Goal: Task Accomplishment & Management: Manage account settings

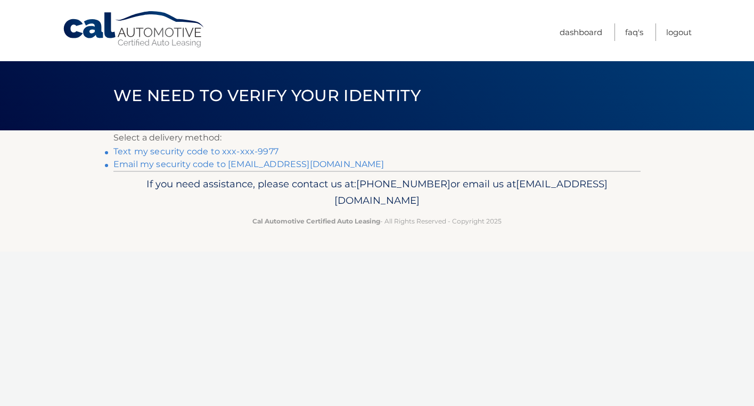
click at [232, 163] on link "Email my security code to i******@wesleyan.edu" at bounding box center [248, 164] width 271 height 10
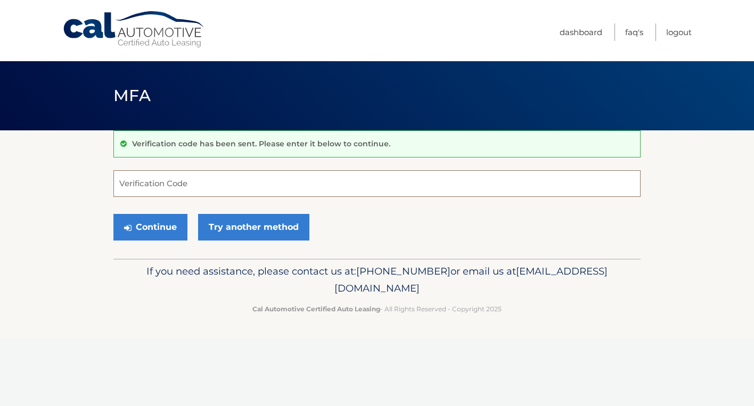
click at [204, 188] on input "Verification Code" at bounding box center [376, 183] width 527 height 27
type input "116674"
click at [358, 234] on div "Continue Try another method" at bounding box center [376, 228] width 527 height 36
click at [183, 229] on button "Continue" at bounding box center [150, 227] width 74 height 27
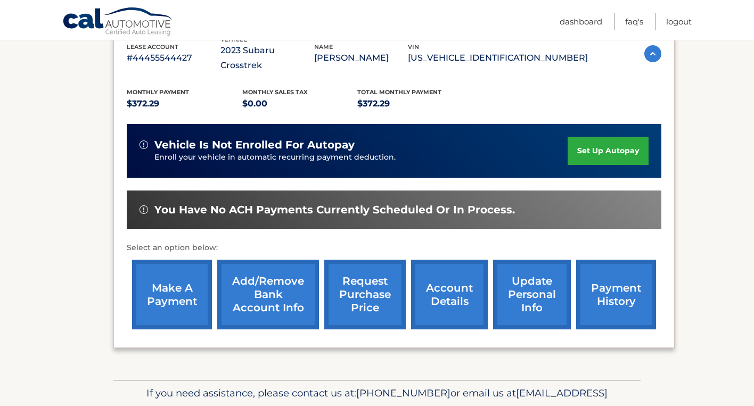
scroll to position [203, 0]
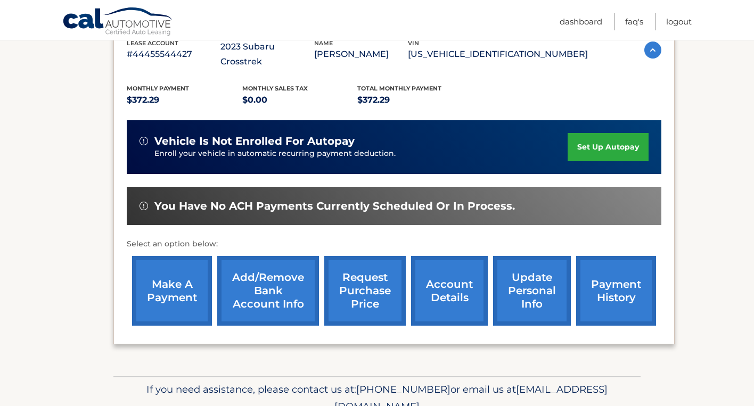
click at [588, 272] on link "payment history" at bounding box center [616, 291] width 80 height 70
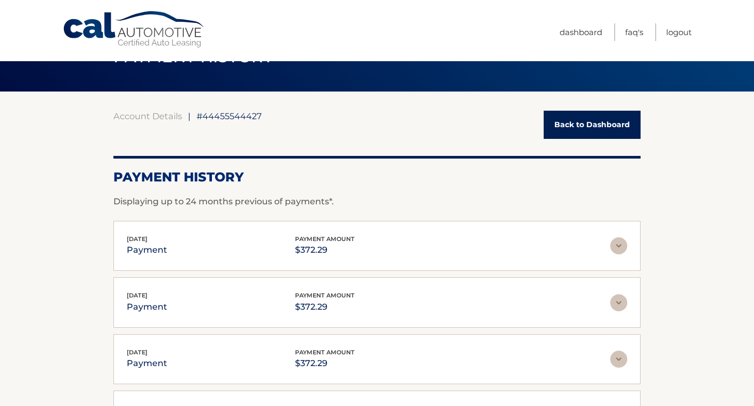
scroll to position [39, 0]
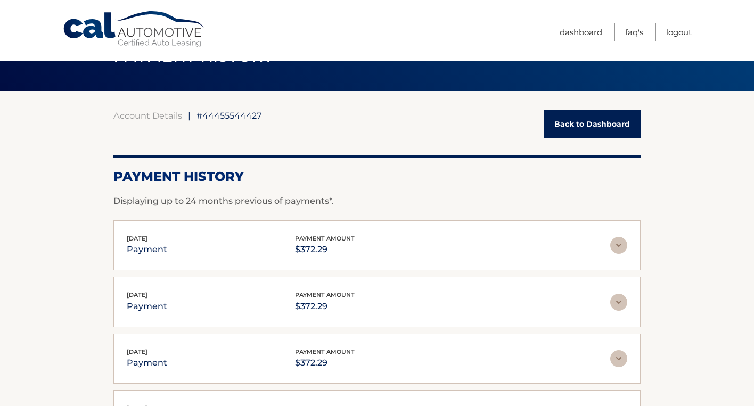
click at [620, 247] on img at bounding box center [618, 245] width 17 height 17
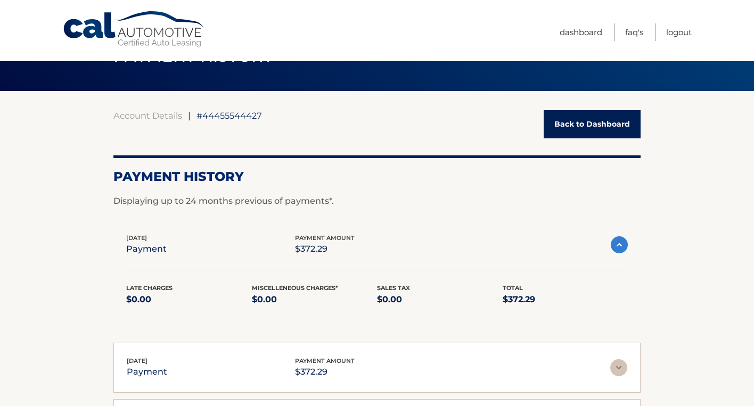
click at [620, 247] on img at bounding box center [619, 244] width 17 height 17
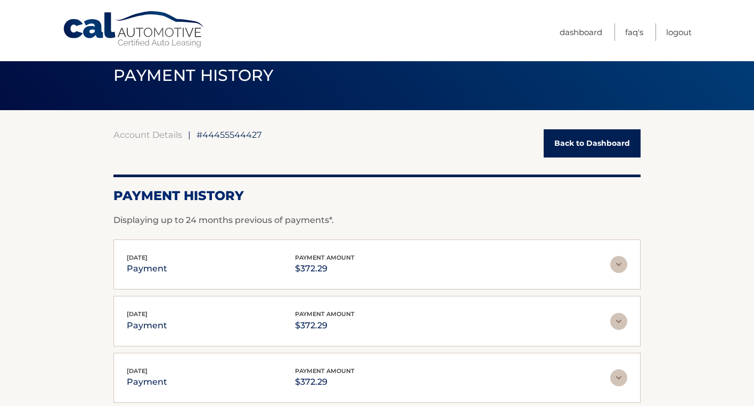
scroll to position [0, 0]
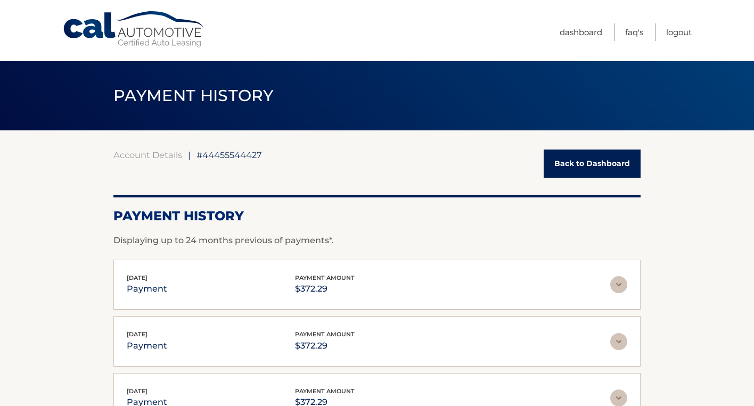
click at [604, 166] on link "Back to Dashboard" at bounding box center [592, 164] width 97 height 28
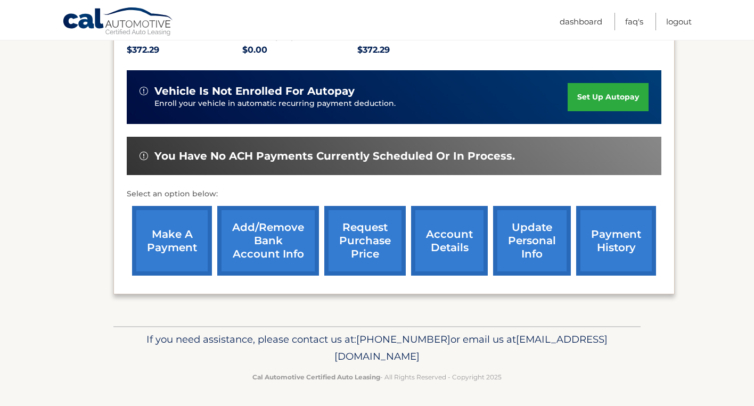
scroll to position [256, 0]
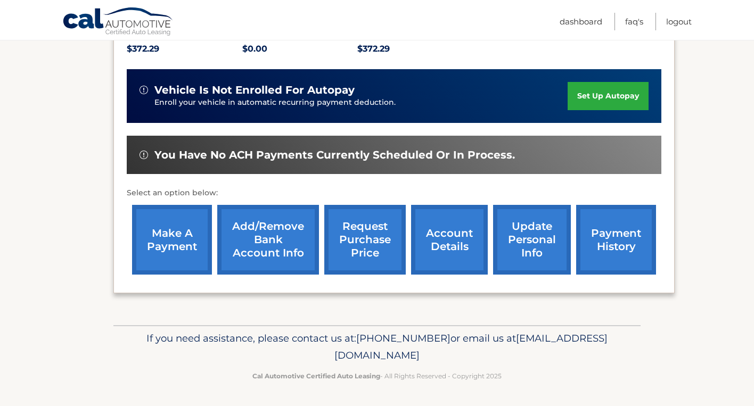
click at [194, 225] on link "make a payment" at bounding box center [172, 240] width 80 height 70
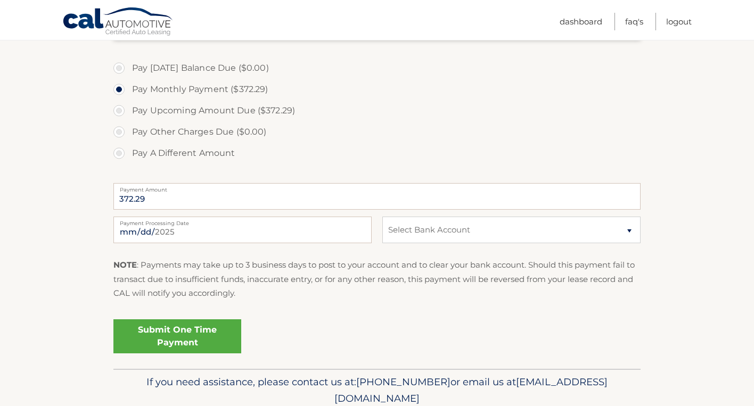
scroll to position [311, 0]
